Goal: Task Accomplishment & Management: Use online tool/utility

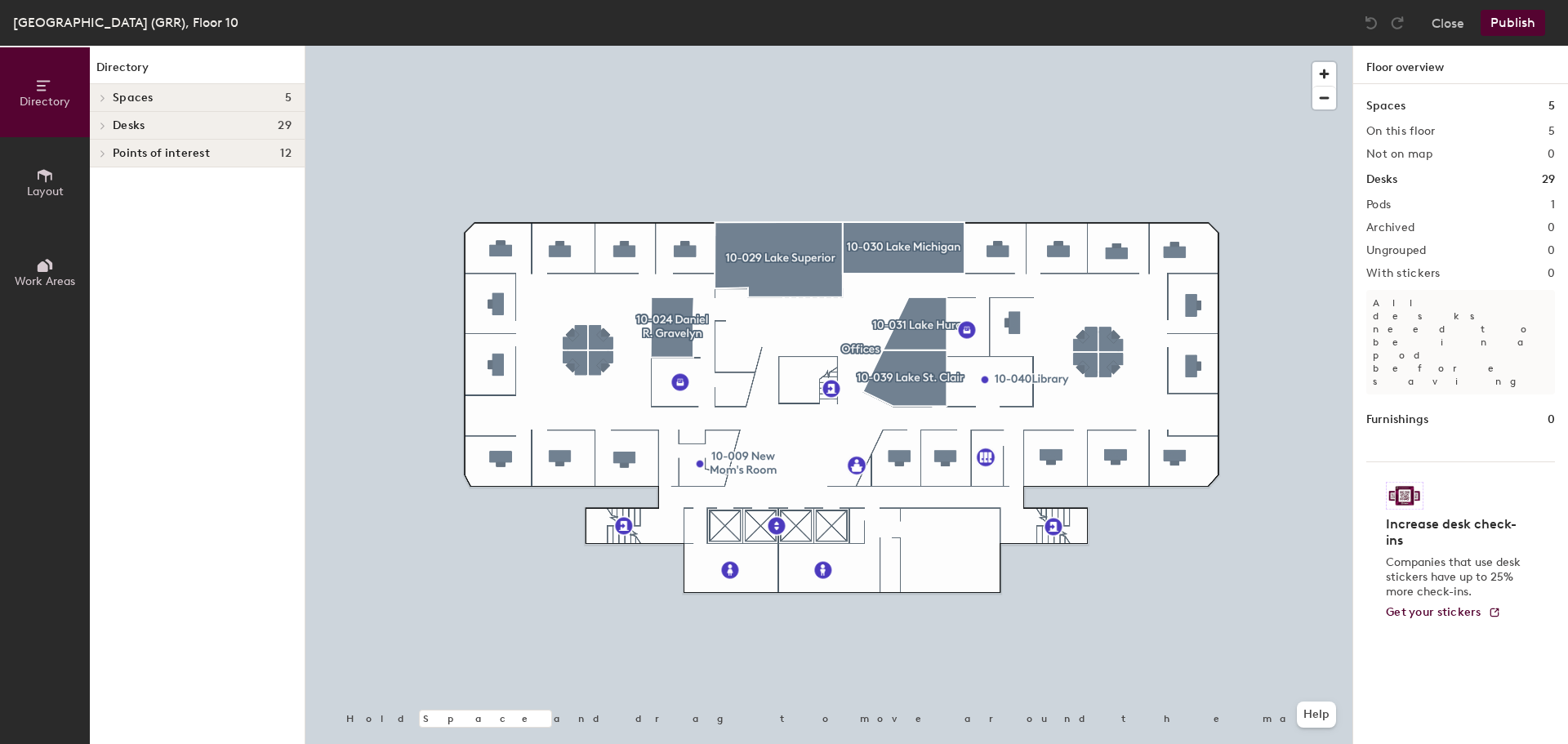
click at [1446, 28] on button "Close" at bounding box center [1447, 23] width 32 height 26
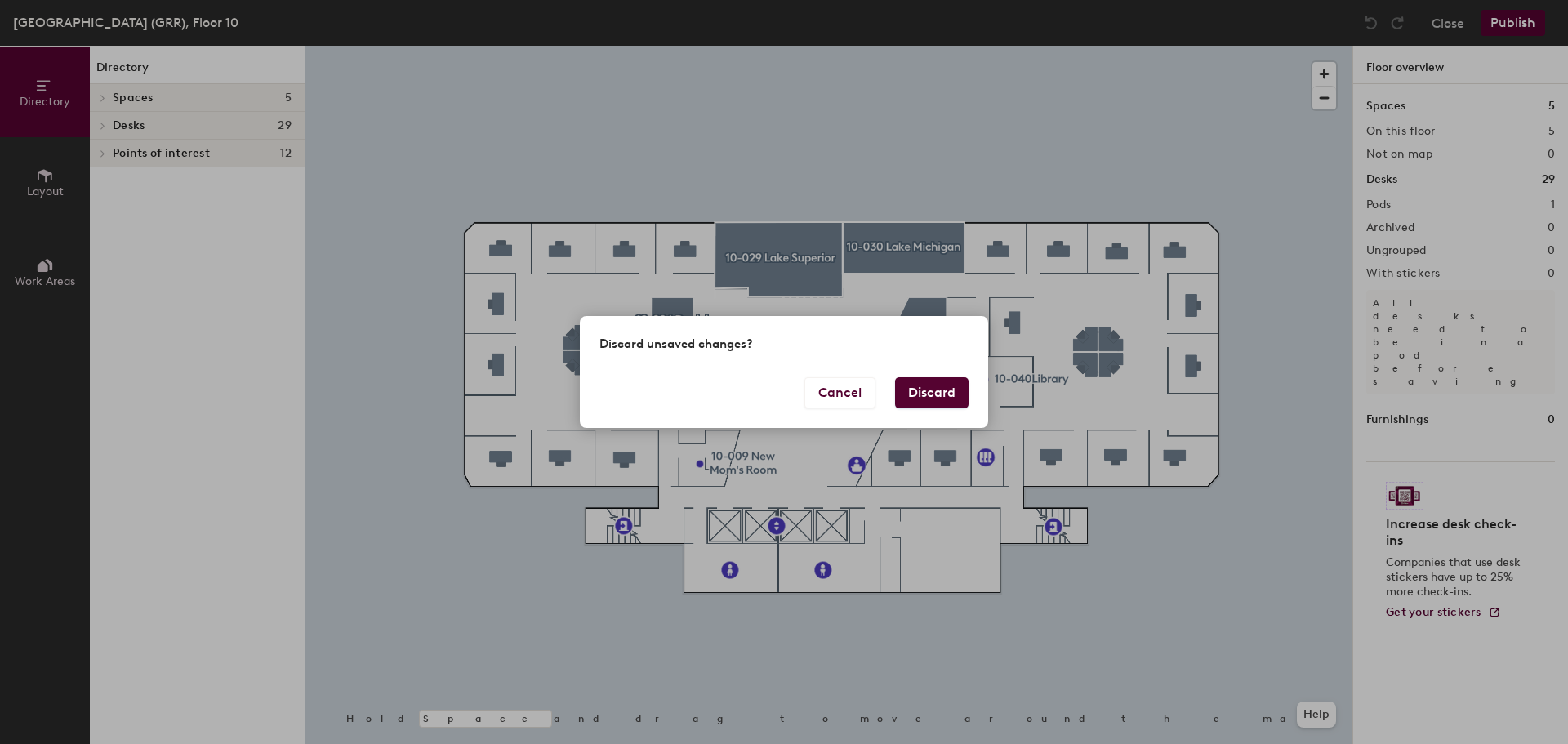
click at [946, 401] on button "Discard" at bounding box center [932, 393] width 74 height 31
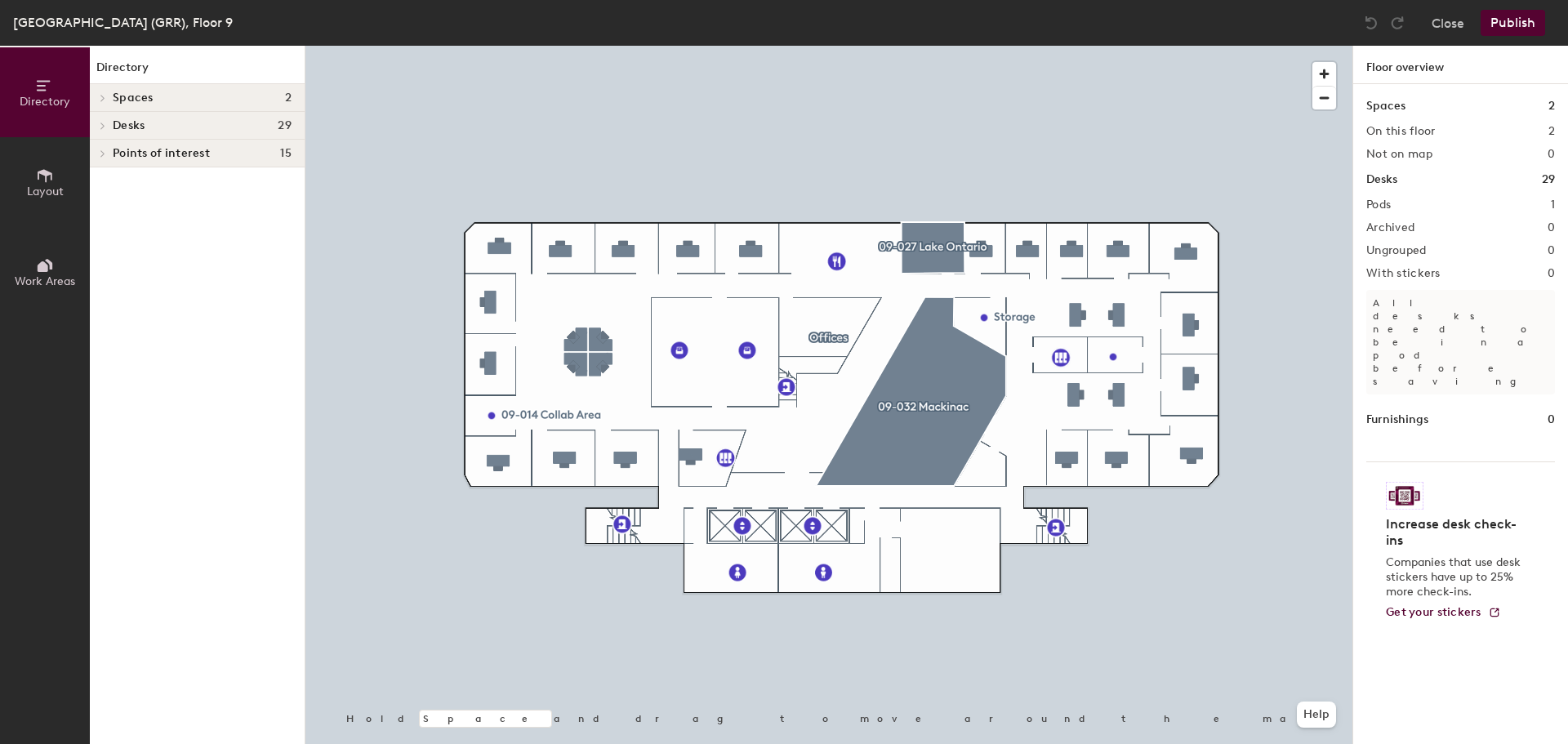
click at [1450, 23] on button "Close" at bounding box center [1447, 23] width 32 height 26
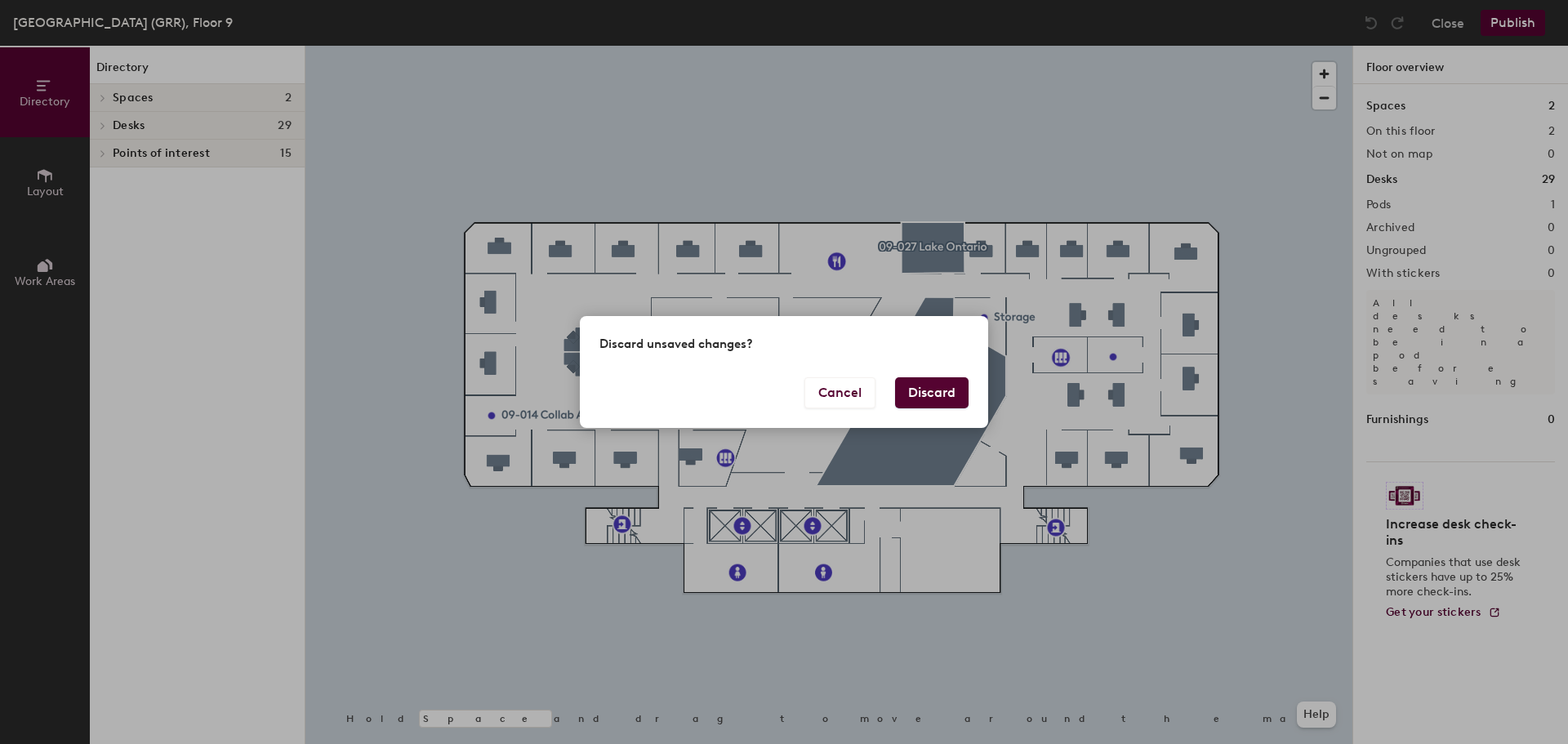
click at [950, 405] on button "Discard" at bounding box center [932, 393] width 74 height 31
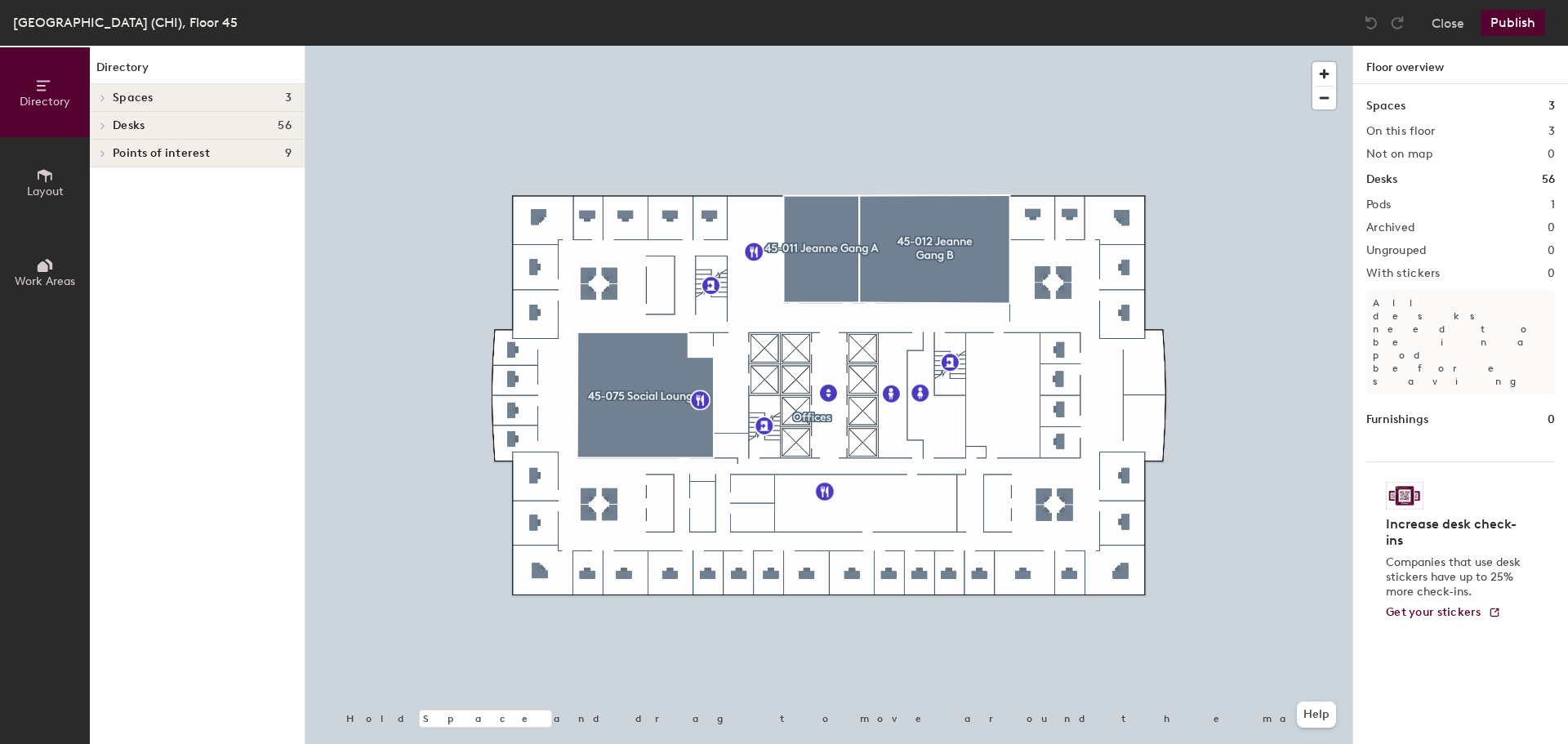
click at [1450, 25] on button "Close" at bounding box center [1447, 23] width 32 height 26
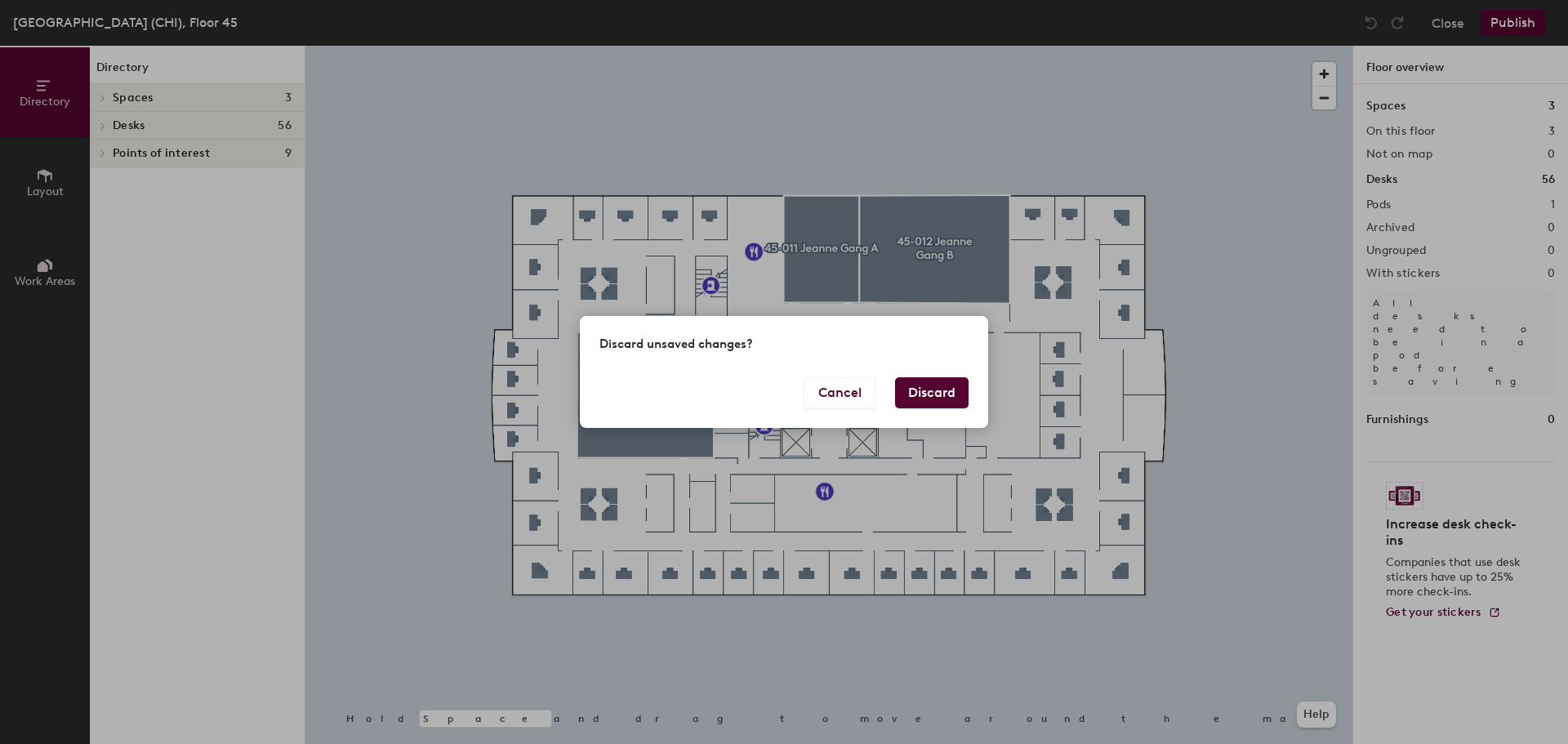
click at [918, 398] on button "Discard" at bounding box center [932, 393] width 74 height 31
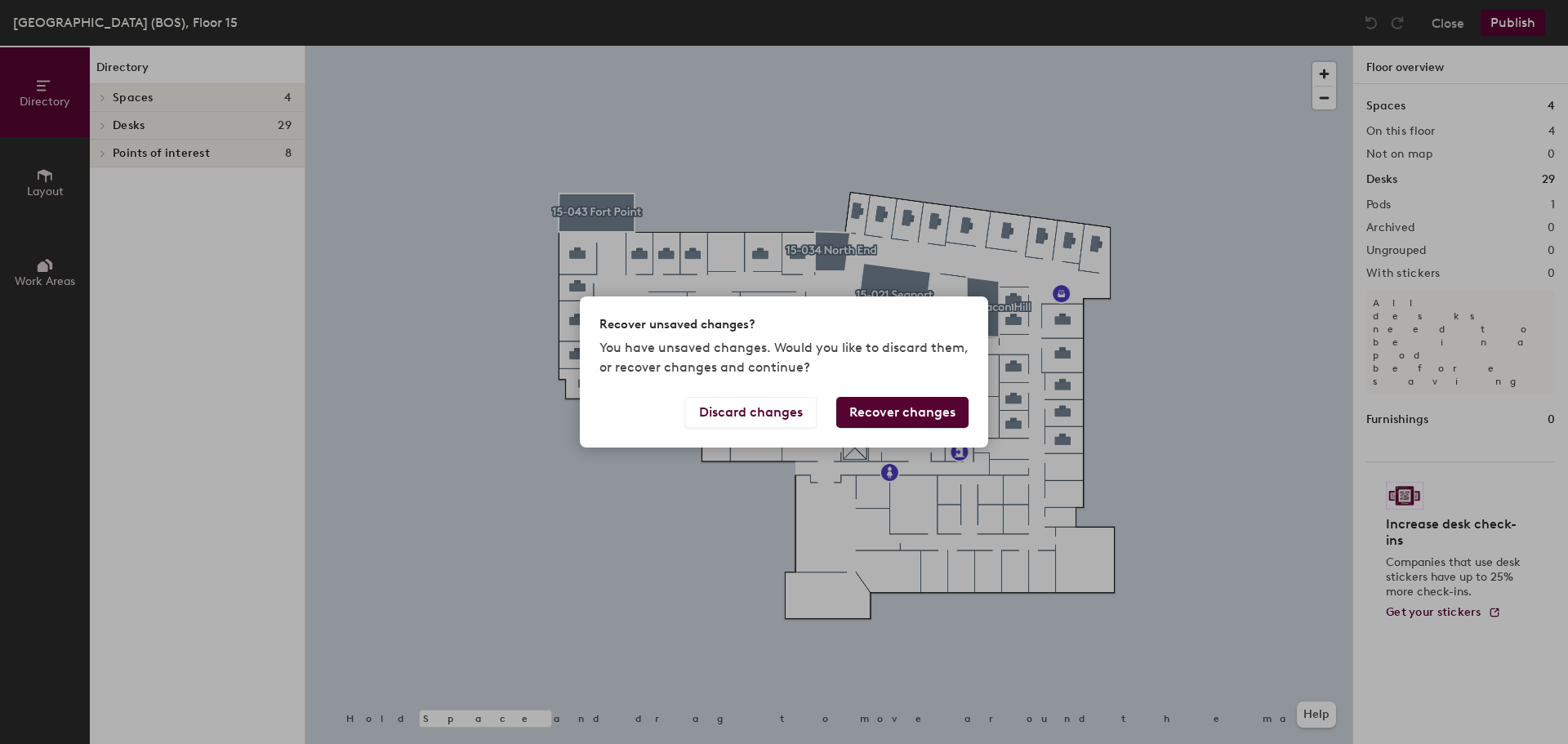
click at [733, 420] on button "Discard changes" at bounding box center [751, 413] width 131 height 31
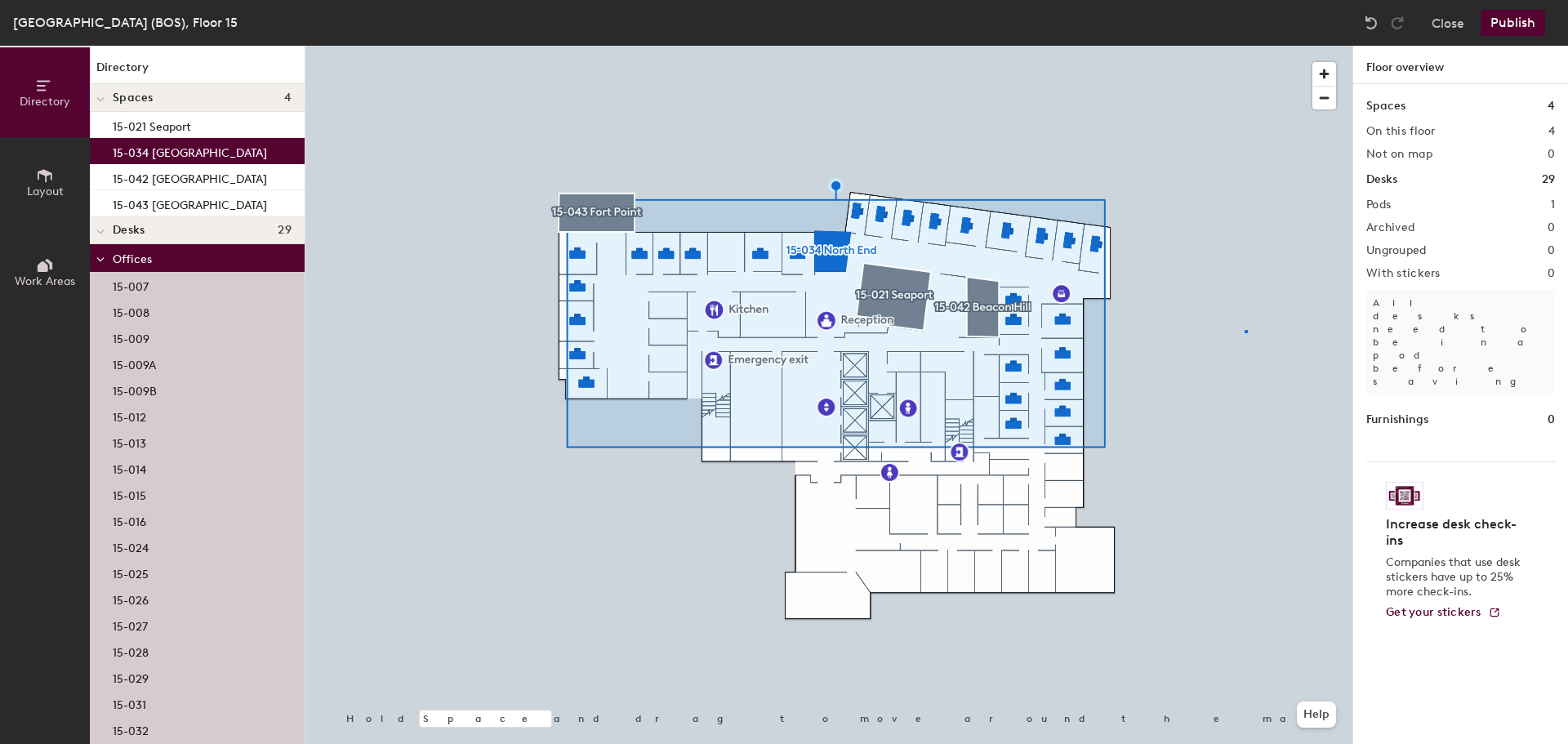
click at [1245, 46] on div at bounding box center [829, 46] width 1048 height 0
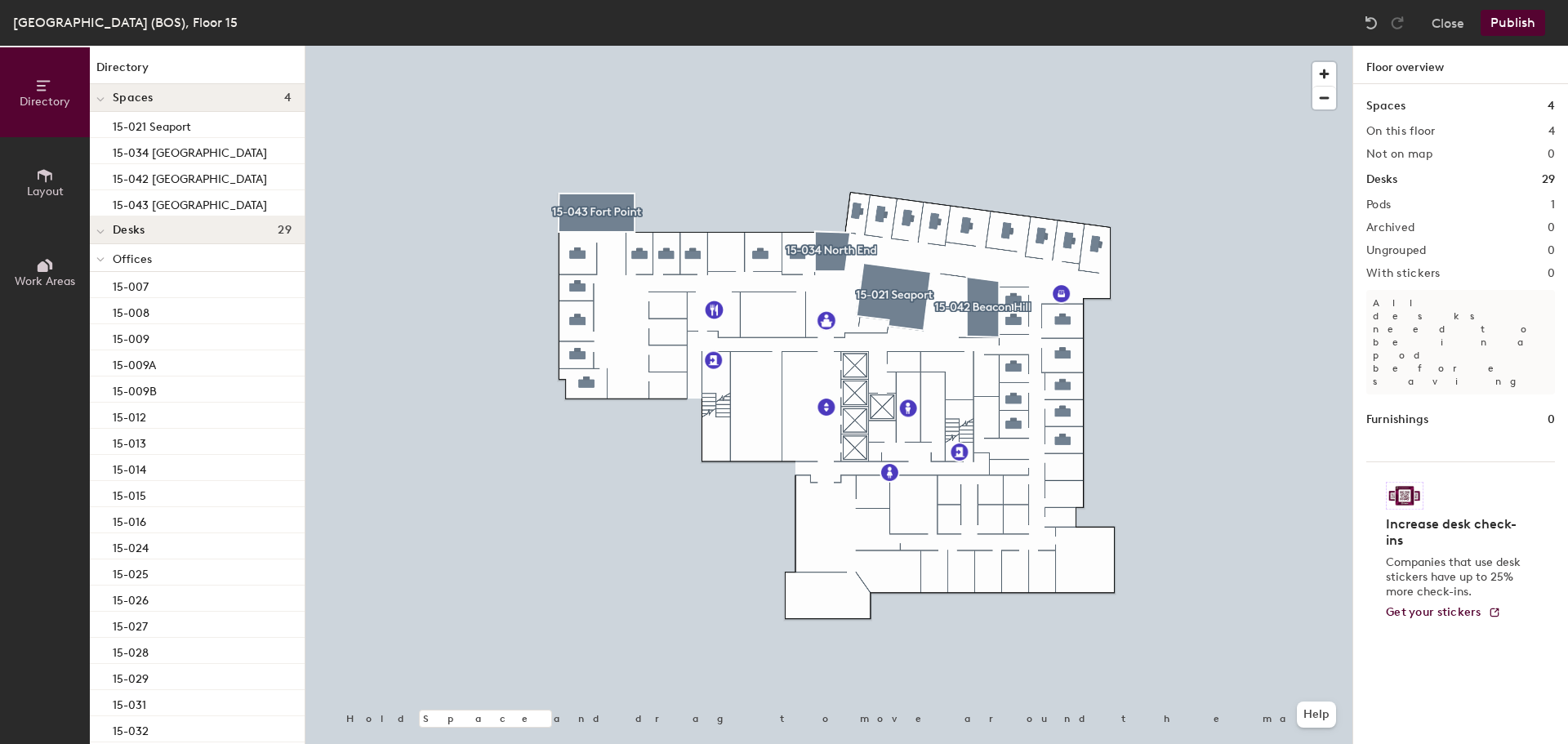
click at [39, 189] on span "Layout" at bounding box center [46, 191] width 37 height 14
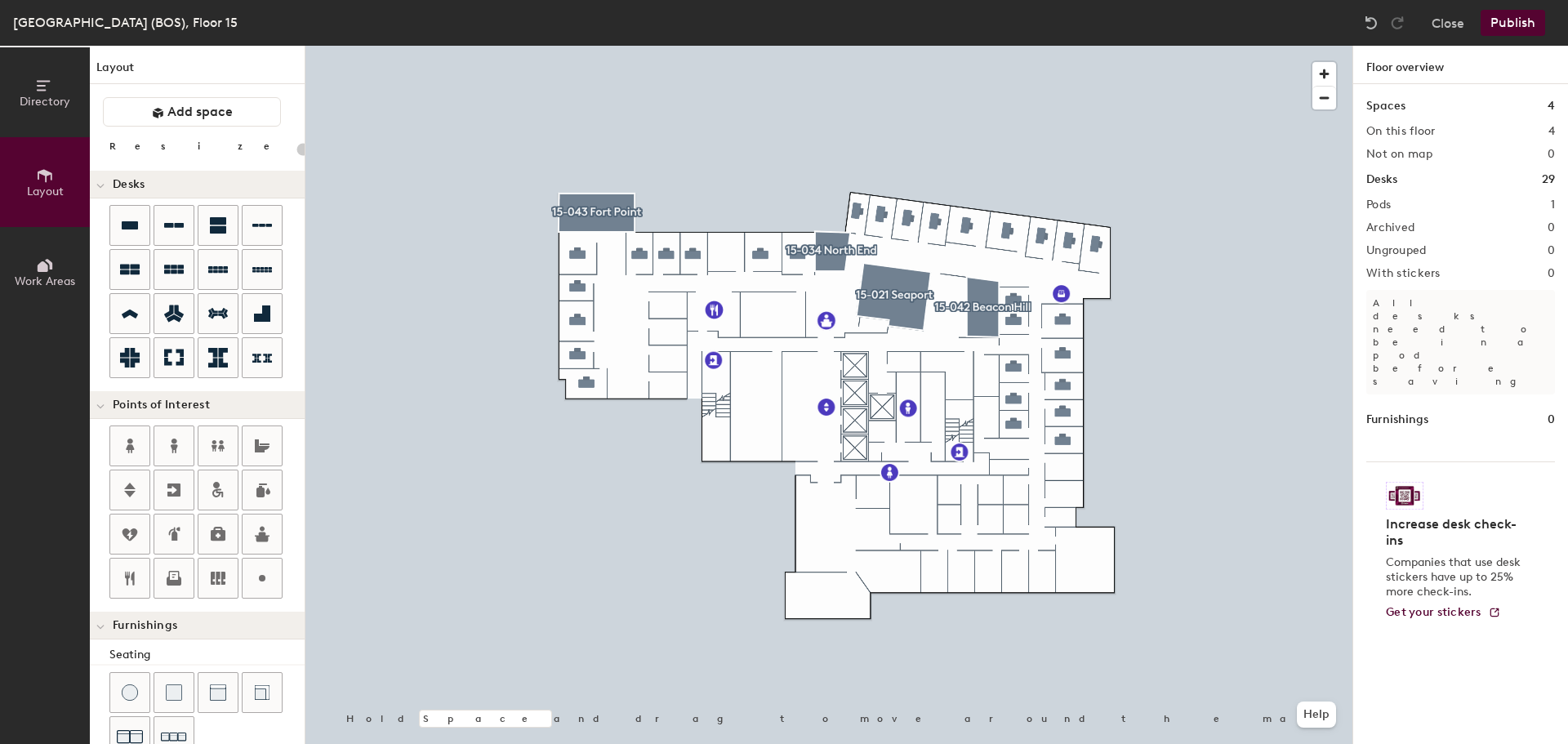
click at [57, 90] on button "Directory" at bounding box center [45, 92] width 90 height 90
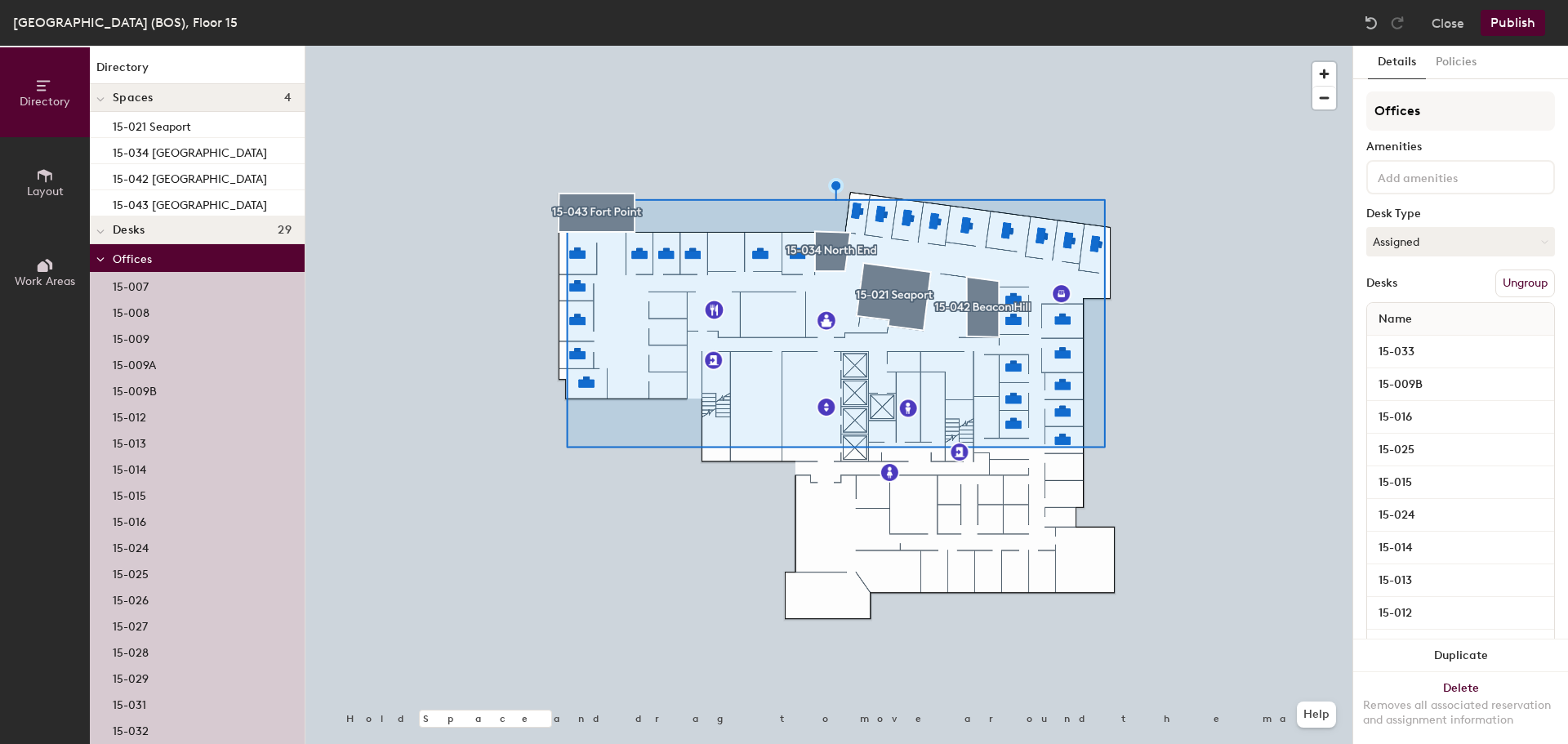
click at [1506, 277] on button "Ungroup" at bounding box center [1525, 283] width 60 height 27
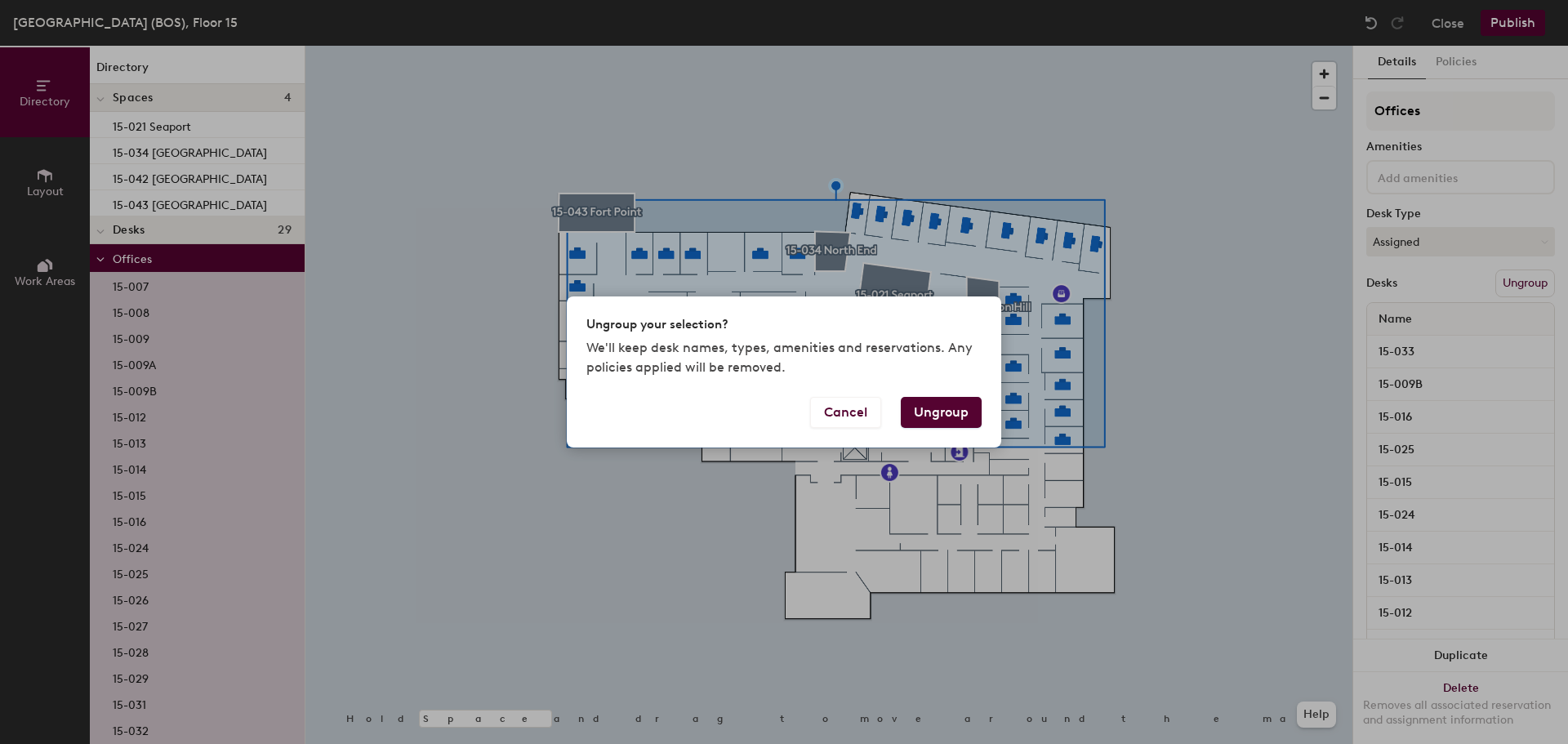
click at [941, 415] on button "Ungroup" at bounding box center [941, 413] width 81 height 31
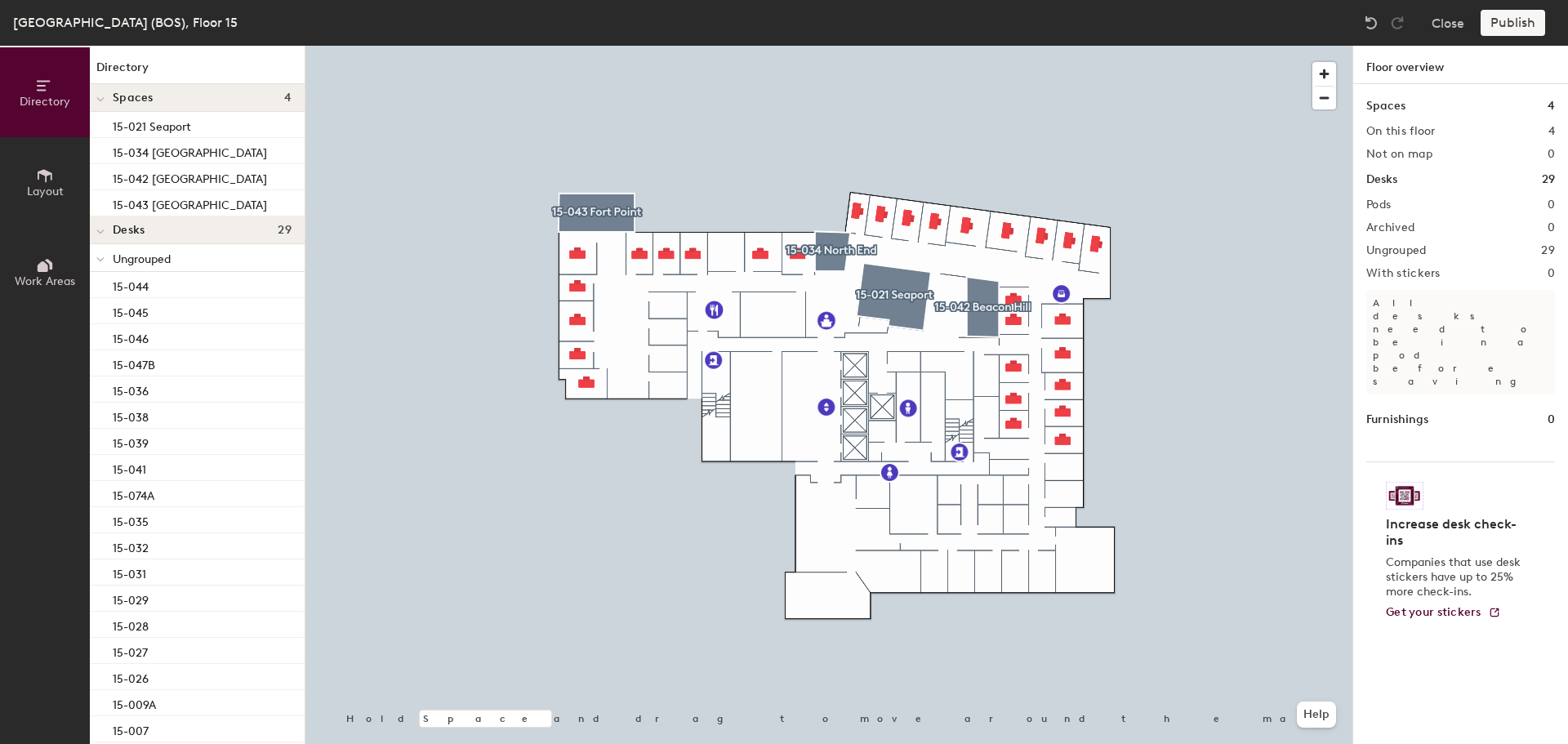
click at [42, 190] on span "Layout" at bounding box center [46, 191] width 37 height 14
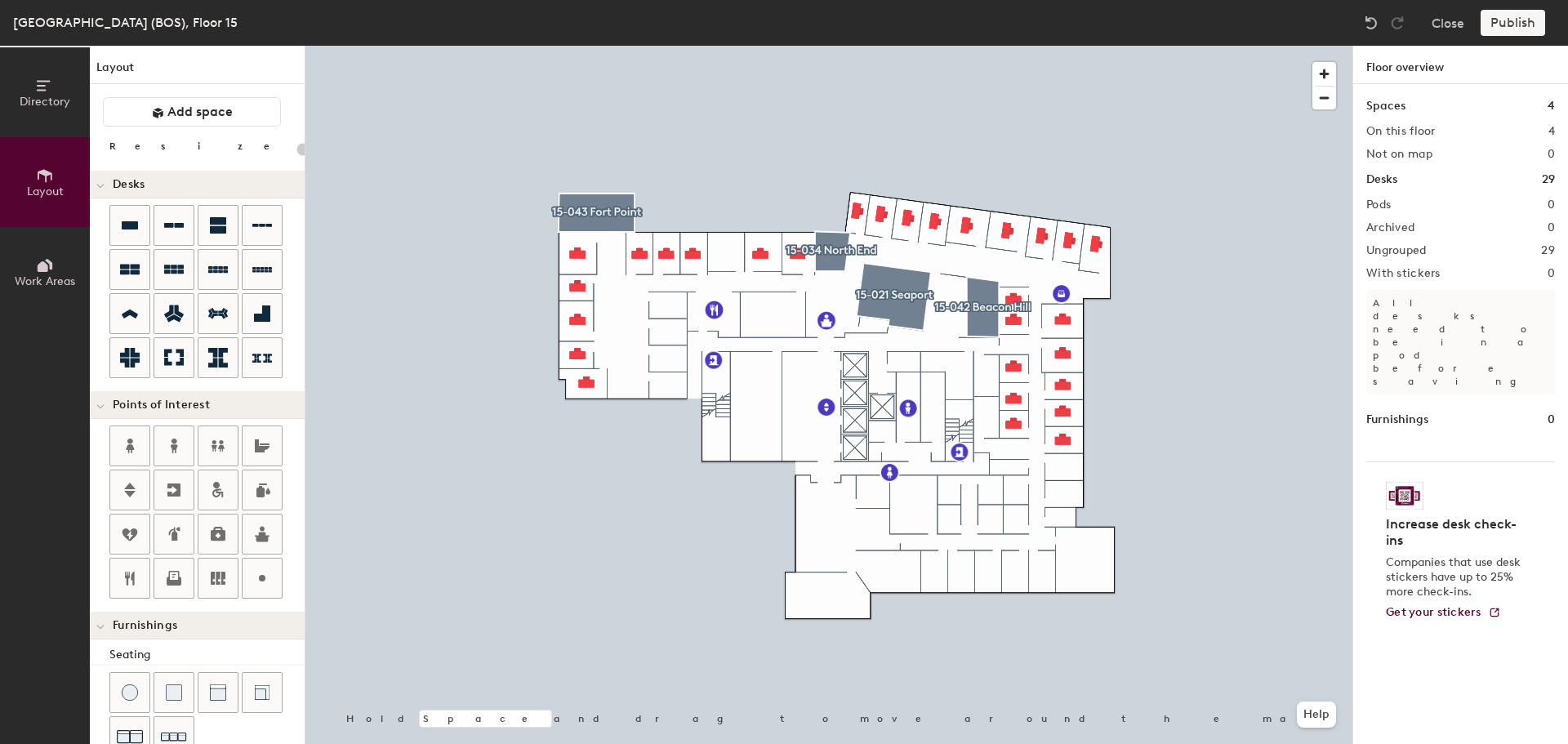
click at [259, 527] on icon at bounding box center [263, 534] width 20 height 20
type input "20"
type input "15-002"
click at [393, 46] on div at bounding box center [829, 46] width 1048 height 0
click at [889, 46] on div at bounding box center [829, 46] width 1048 height 0
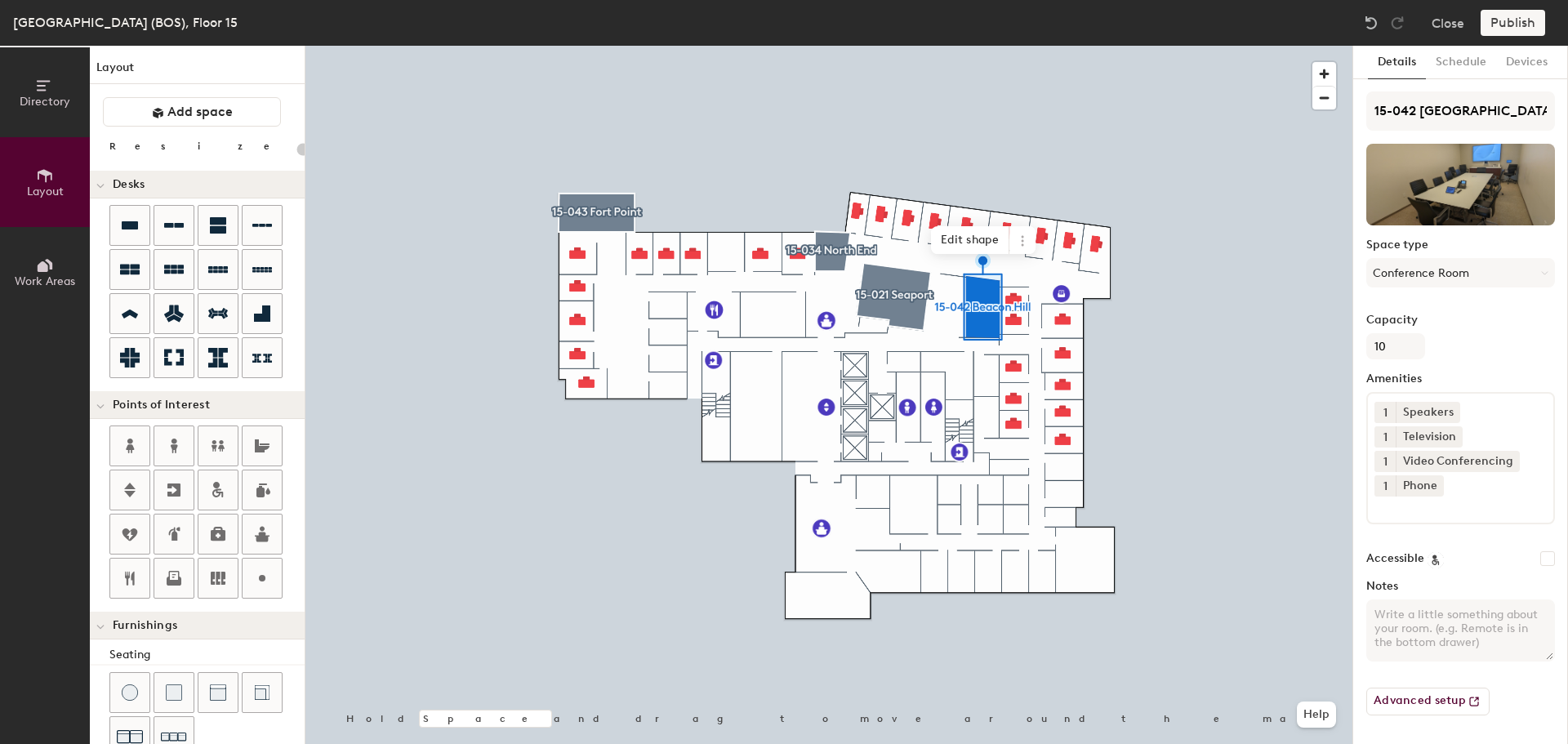
drag, startPoint x: 936, startPoint y: 451, endPoint x: 1025, endPoint y: 244, distance: 225.3
click at [1025, 244] on icon at bounding box center [1022, 240] width 13 height 13
click at [1034, 277] on span "Remove from map" at bounding box center [1081, 278] width 145 height 27
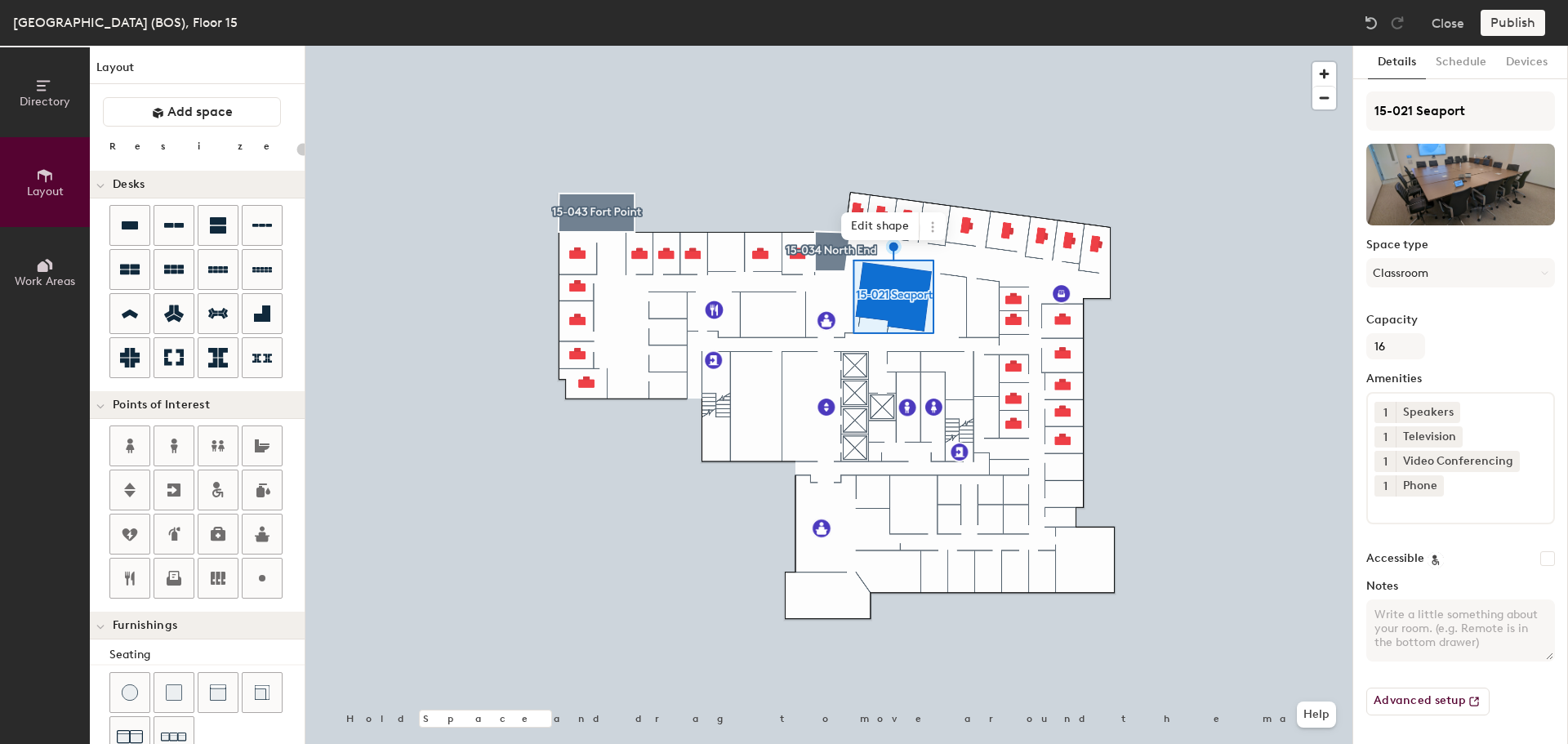
click at [935, 226] on icon at bounding box center [932, 226] width 13 height 13
click at [945, 261] on span "Remove from map" at bounding box center [992, 265] width 145 height 27
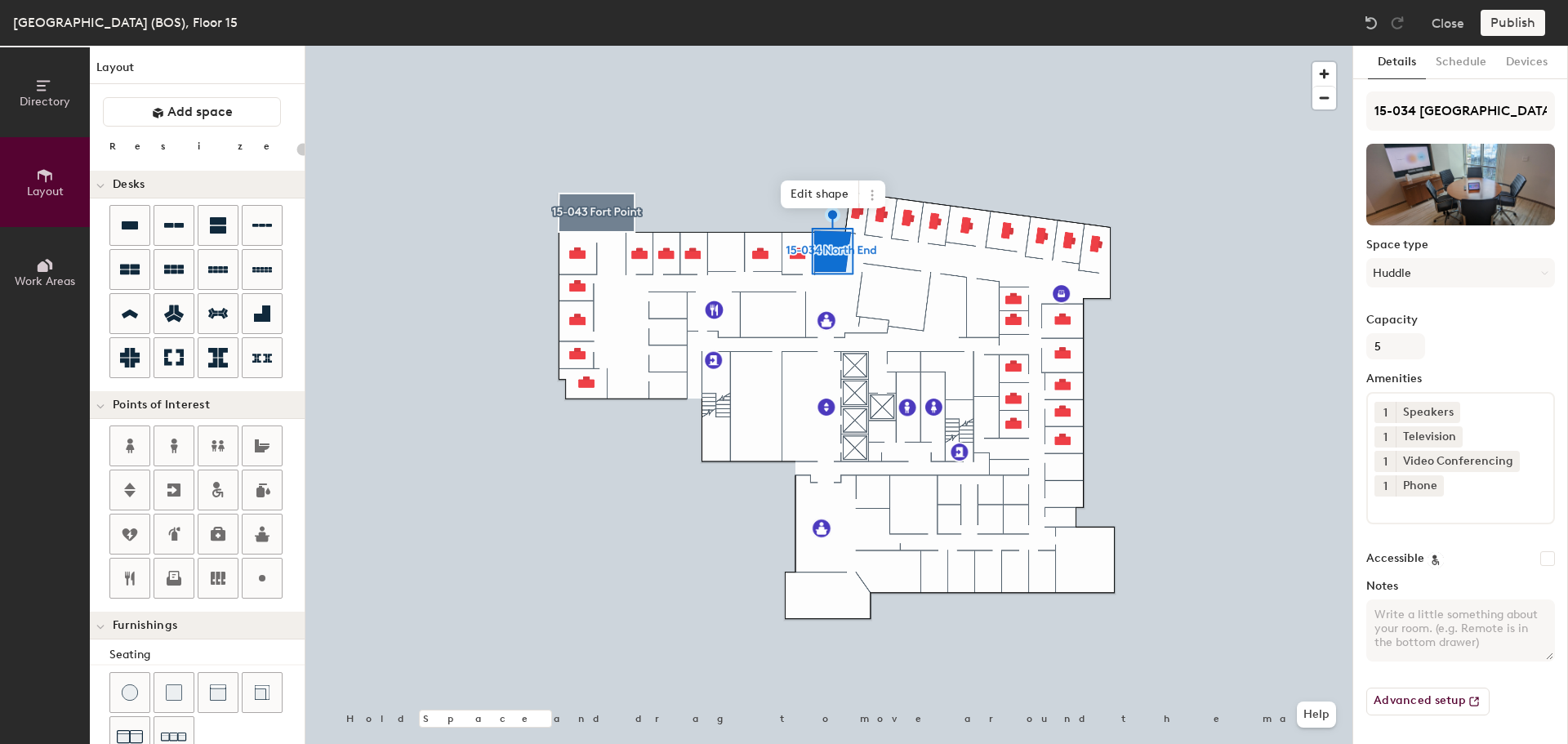
drag, startPoint x: 945, startPoint y: 261, endPoint x: 877, endPoint y: 199, distance: 92.0
click at [877, 199] on icon at bounding box center [872, 195] width 13 height 13
click at [885, 228] on span "Remove from map" at bounding box center [931, 232] width 145 height 27
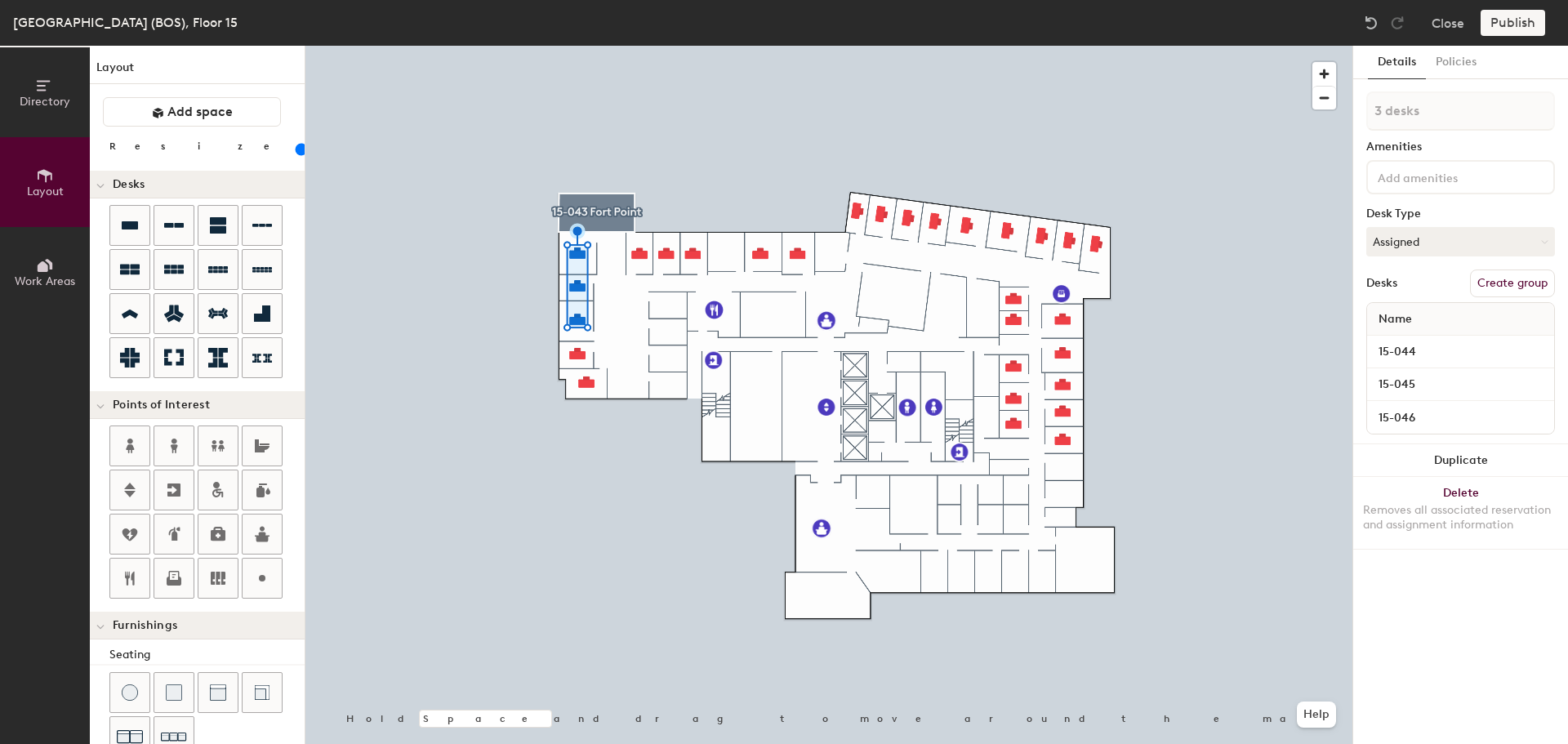
click at [1454, 459] on button "Duplicate" at bounding box center [1460, 460] width 215 height 32
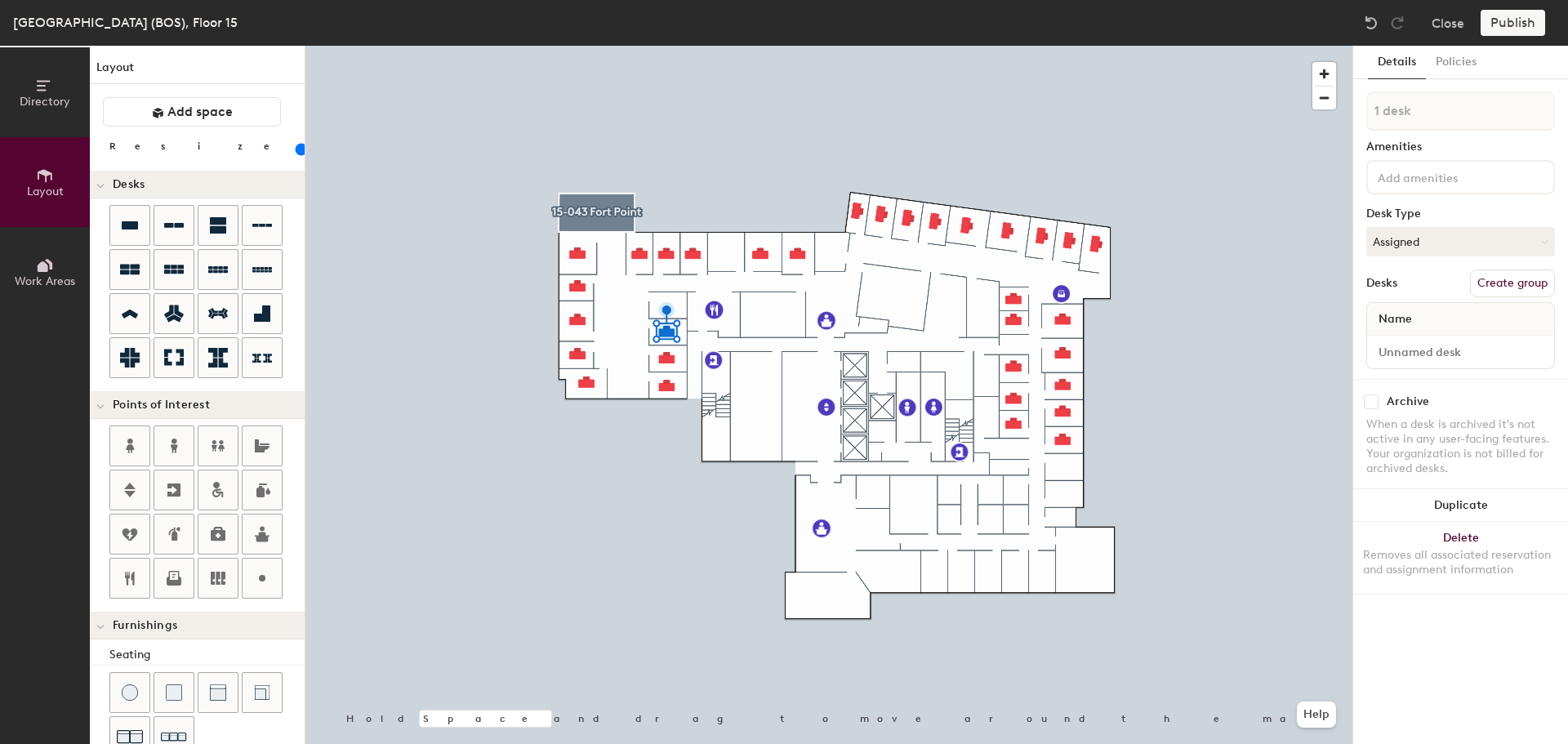
click at [1444, 508] on button "Duplicate" at bounding box center [1460, 505] width 215 height 32
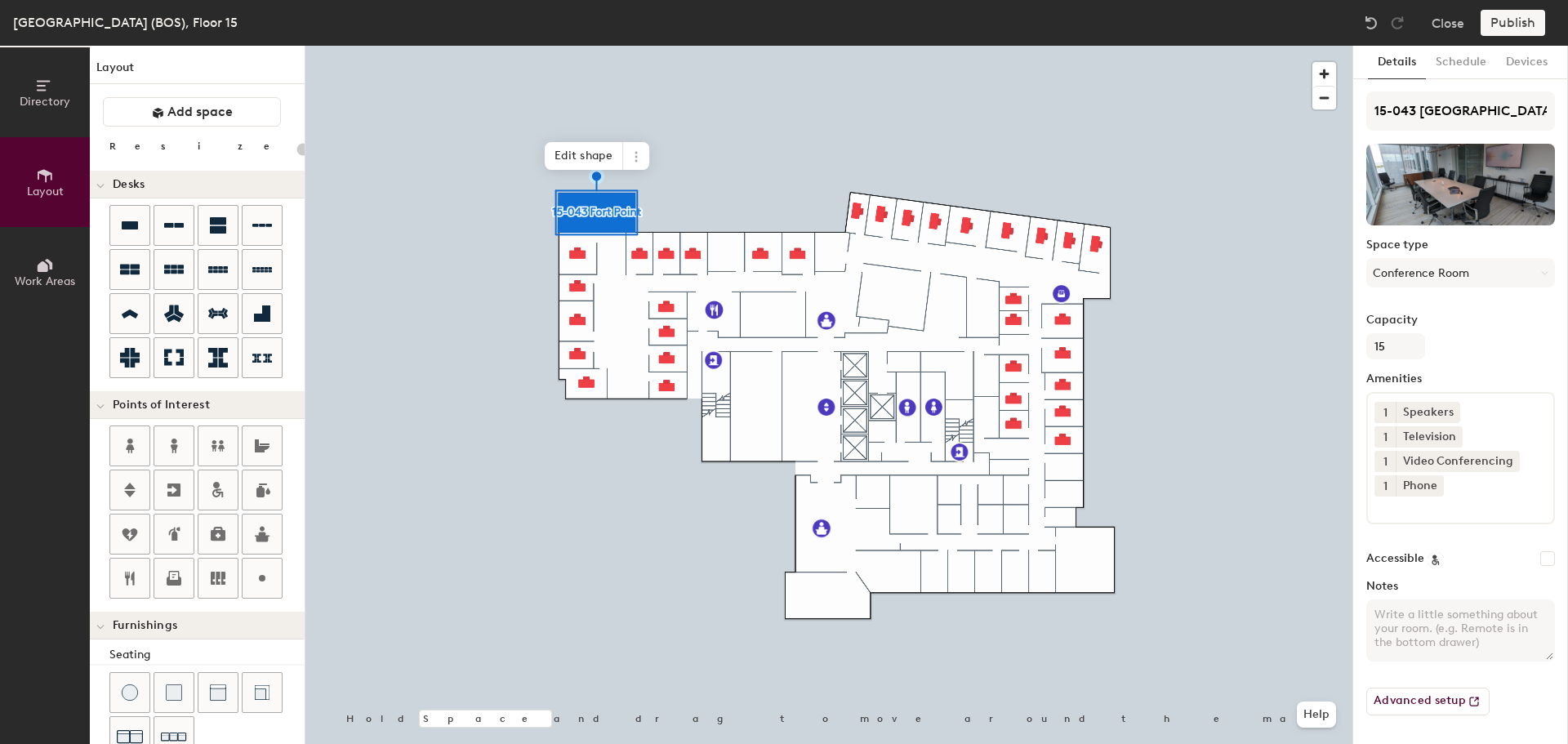
drag, startPoint x: 1378, startPoint y: 493, endPoint x: 637, endPoint y: 155, distance: 814.4
click at [637, 155] on icon at bounding box center [636, 156] width 13 height 13
click at [652, 186] on span "Remove from map" at bounding box center [695, 194] width 145 height 27
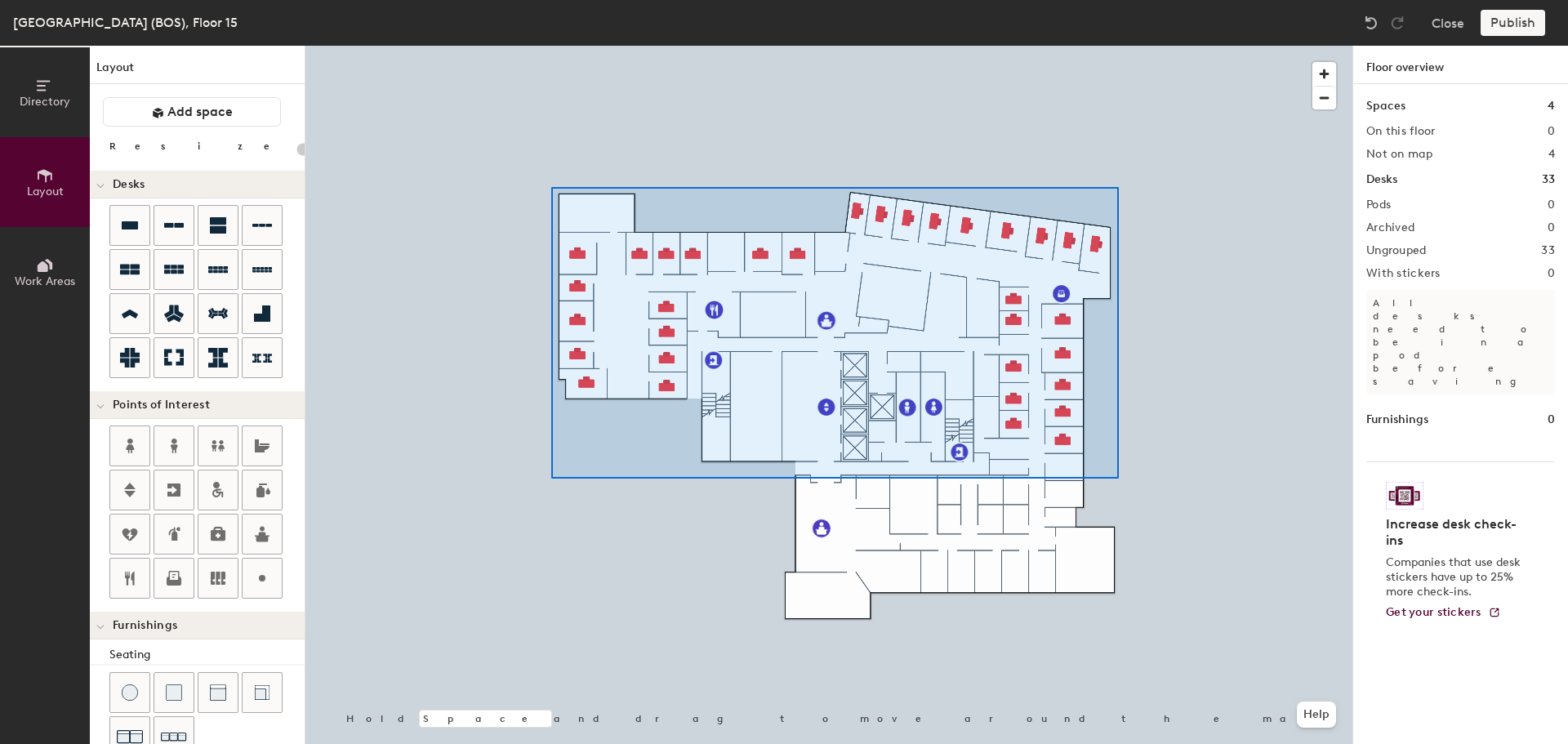
type input "100"
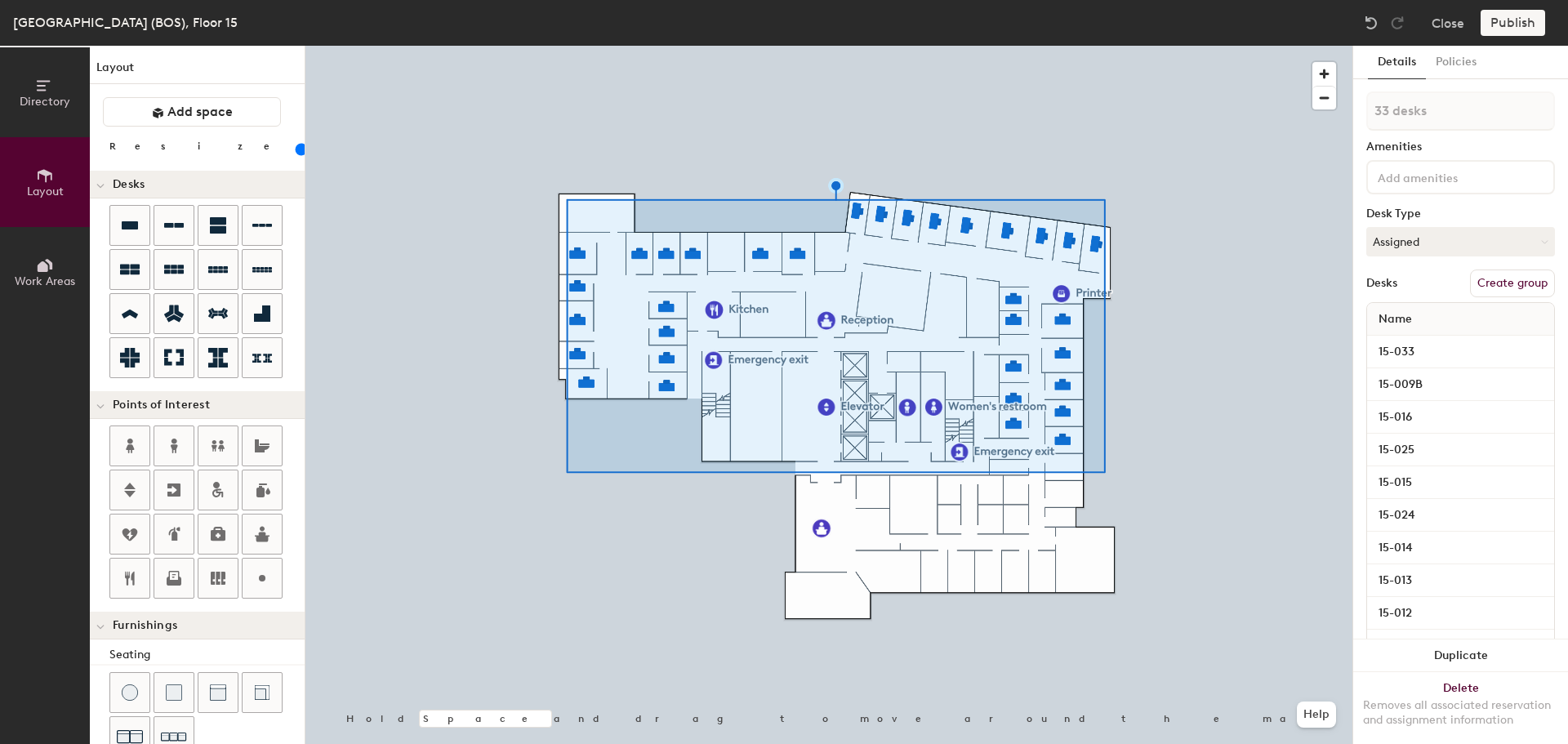
click at [1499, 284] on button "Create group" at bounding box center [1512, 283] width 85 height 27
click at [1452, 24] on button "Close" at bounding box center [1447, 23] width 32 height 26
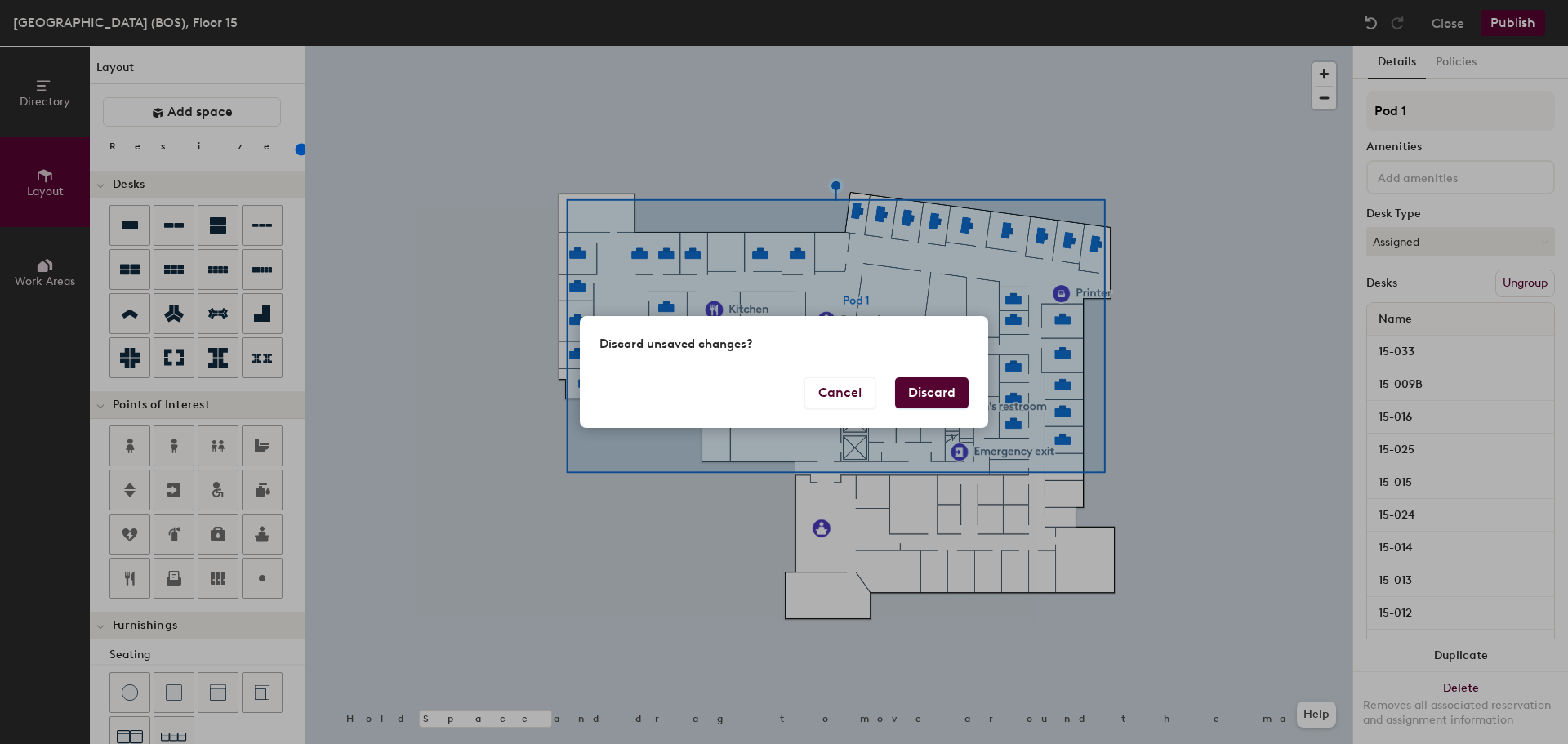
click at [944, 396] on button "Discard" at bounding box center [932, 393] width 74 height 31
